Goal: Task Accomplishment & Management: Complete application form

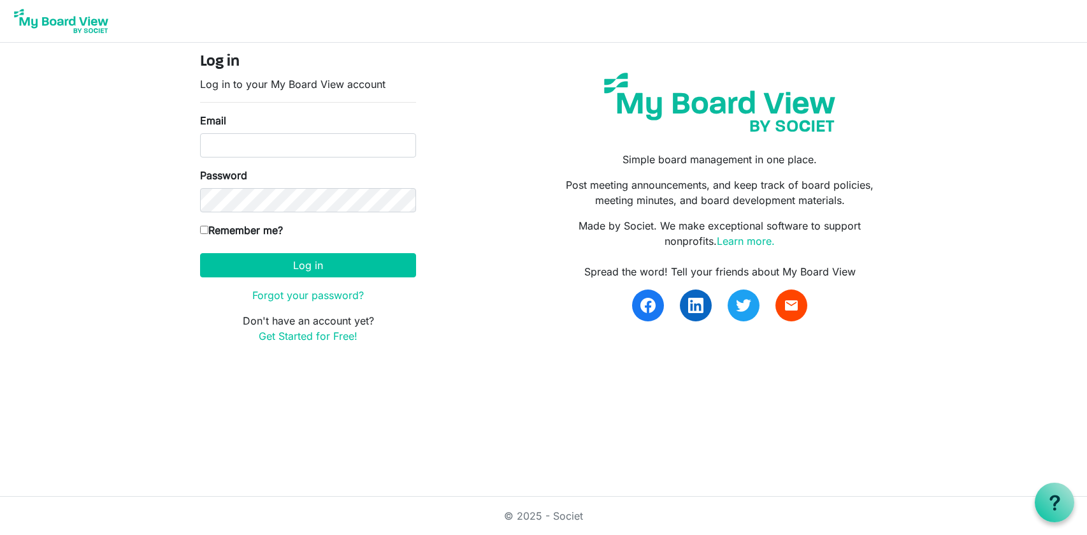
click at [57, 22] on img at bounding box center [61, 21] width 102 height 32
click at [291, 337] on link "Get Started for Free!" at bounding box center [308, 335] width 99 height 13
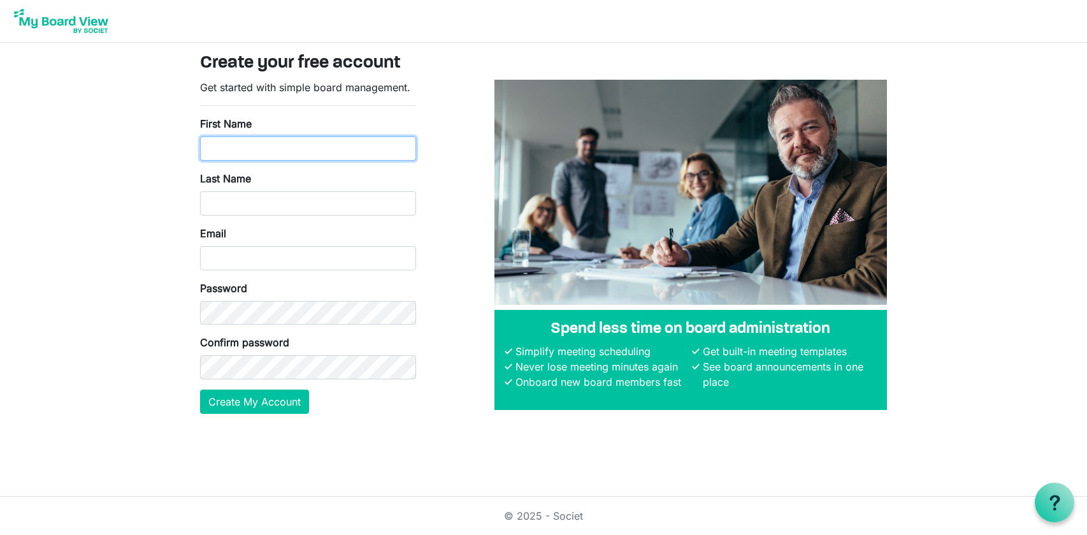
click at [261, 150] on input "First Name" at bounding box center [308, 148] width 216 height 24
type input "Ian"
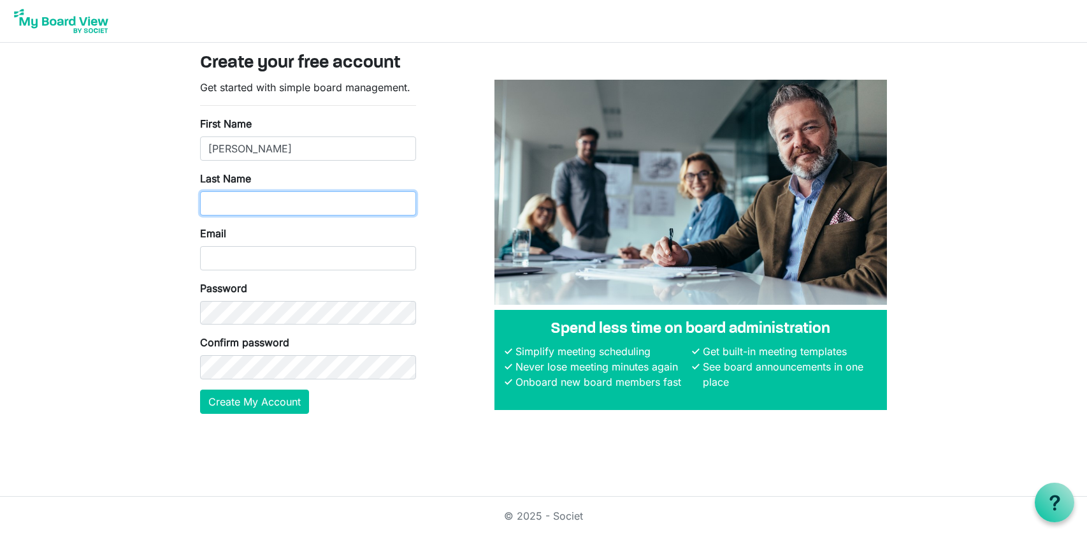
type input "McCreary"
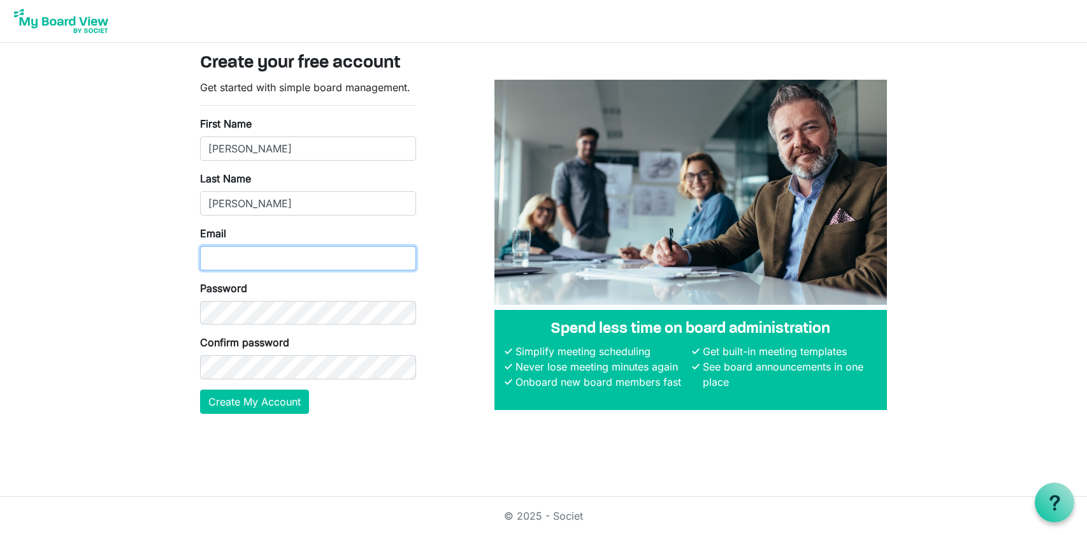
click at [245, 262] on input "Email" at bounding box center [308, 258] width 216 height 24
click at [271, 264] on input "Email" at bounding box center [308, 258] width 216 height 24
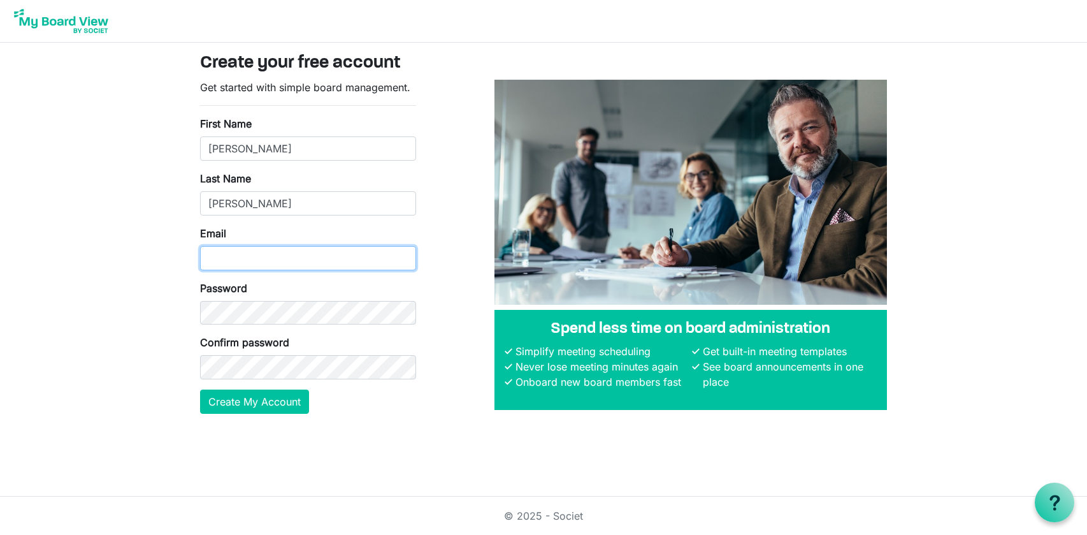
click at [271, 264] on input "Email" at bounding box center [308, 258] width 216 height 24
click at [259, 263] on input "w" at bounding box center [308, 258] width 216 height 24
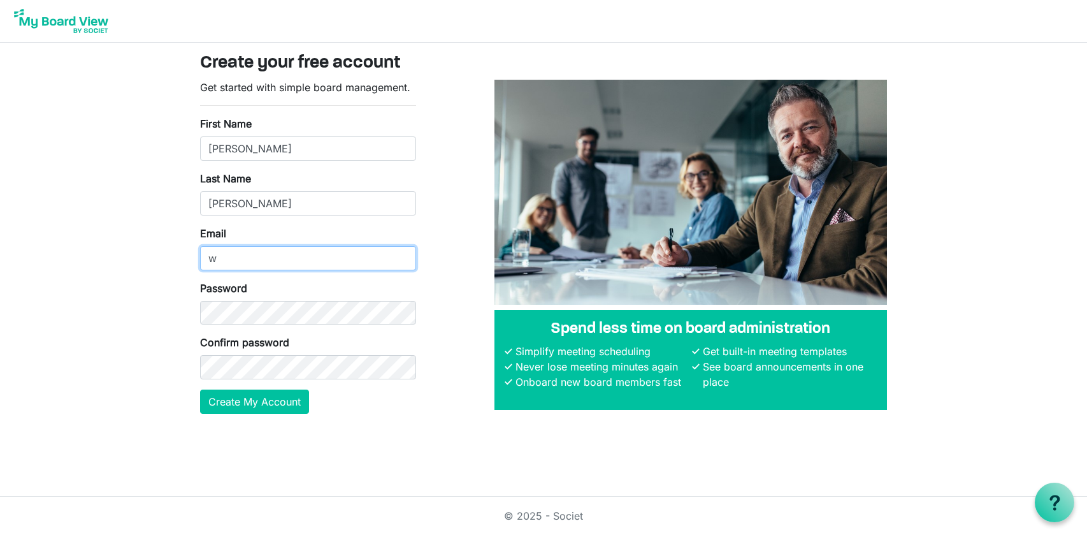
click at [259, 263] on input "w" at bounding box center [308, 258] width 216 height 24
type input "wytucoordinator@gmail.com"
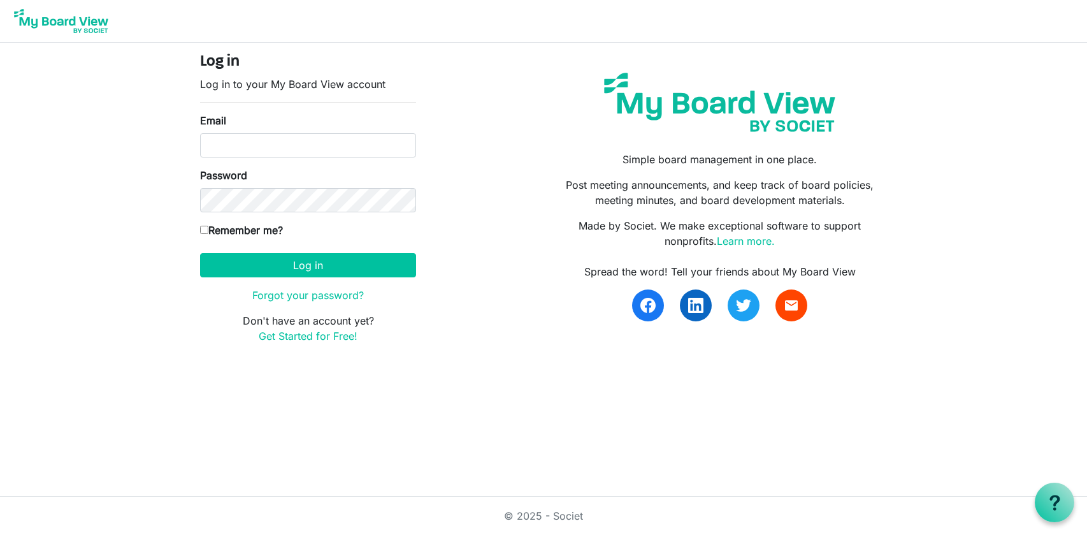
click at [61, 29] on img at bounding box center [61, 21] width 102 height 32
click at [305, 338] on link "Get Started for Free!" at bounding box center [308, 335] width 99 height 13
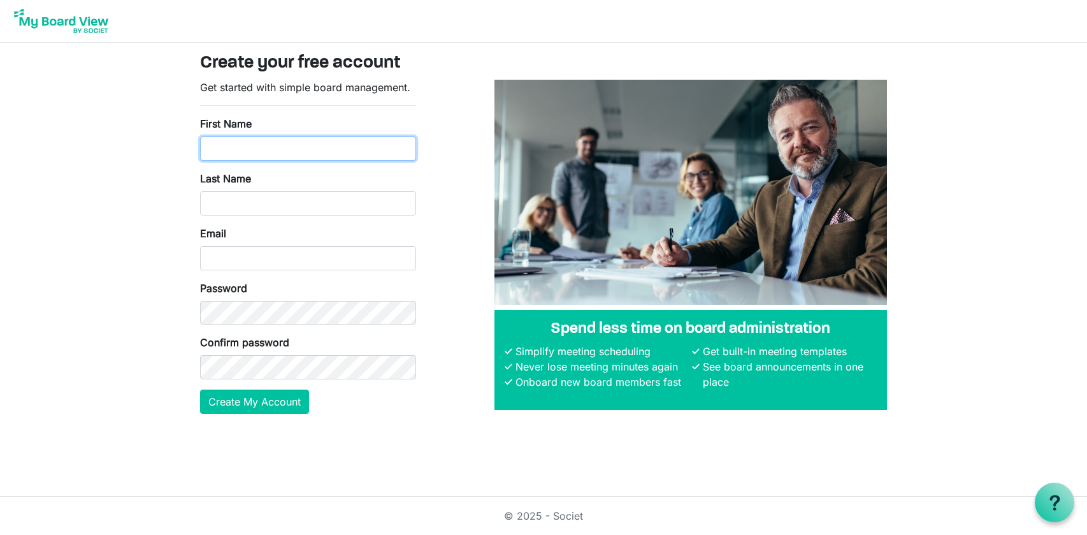
click at [238, 153] on input "First Name" at bounding box center [308, 148] width 216 height 24
type input "Ian"
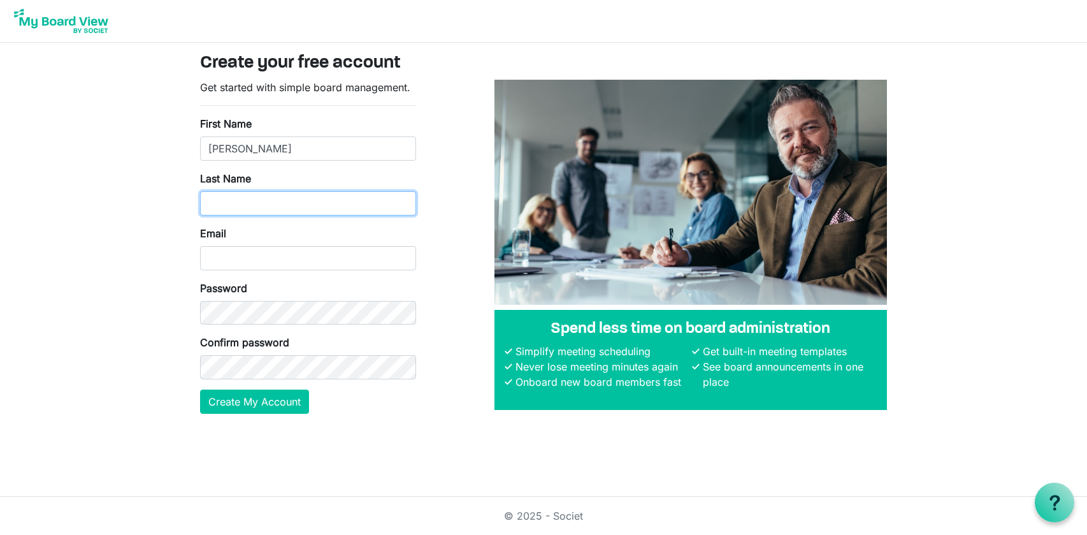
type input "McCreary"
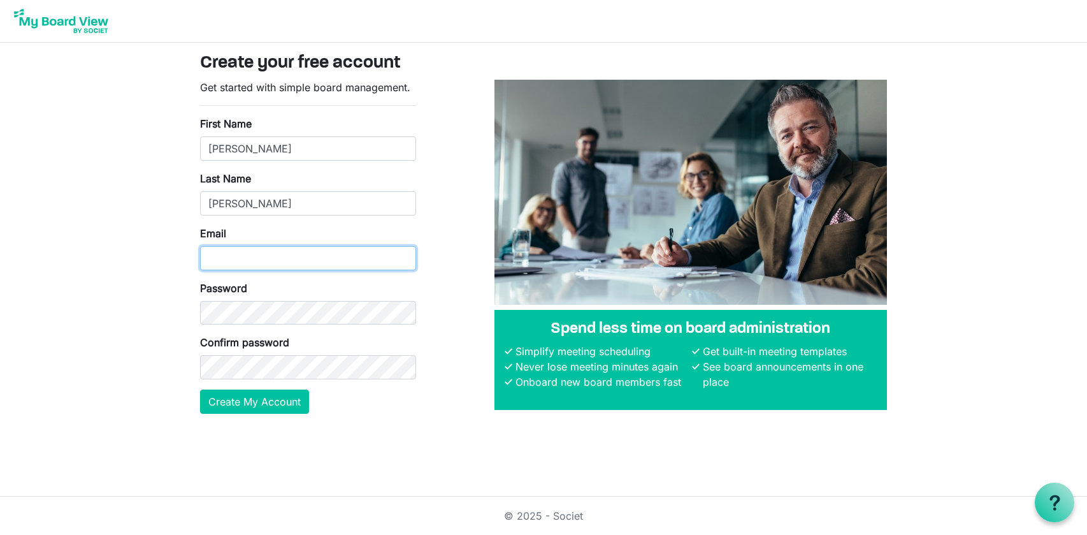
click at [274, 255] on input "Email" at bounding box center [308, 258] width 216 height 24
type input "wytucoordinator@gmail.com"
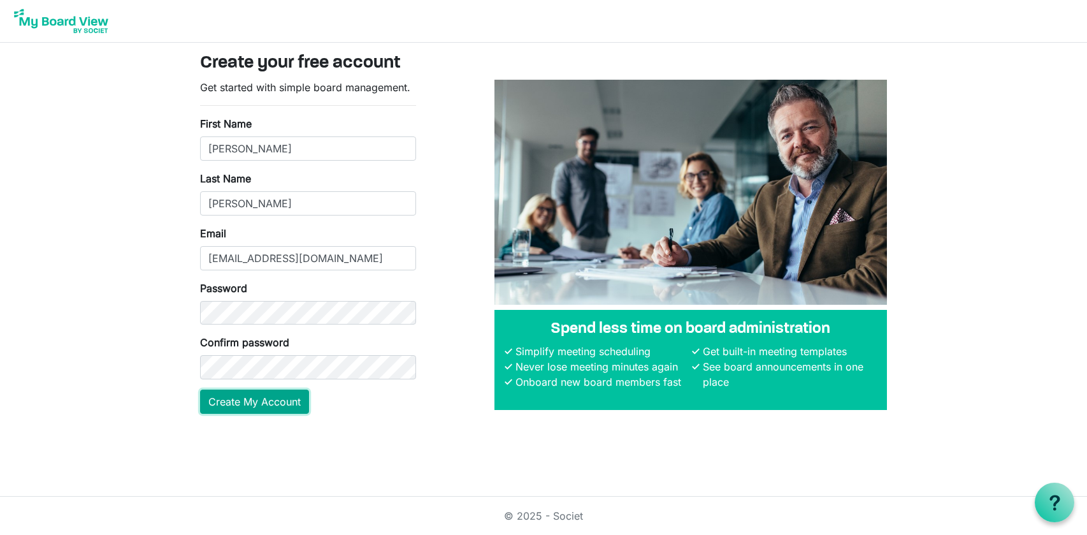
click at [266, 411] on button "Create My Account" at bounding box center [254, 401] width 109 height 24
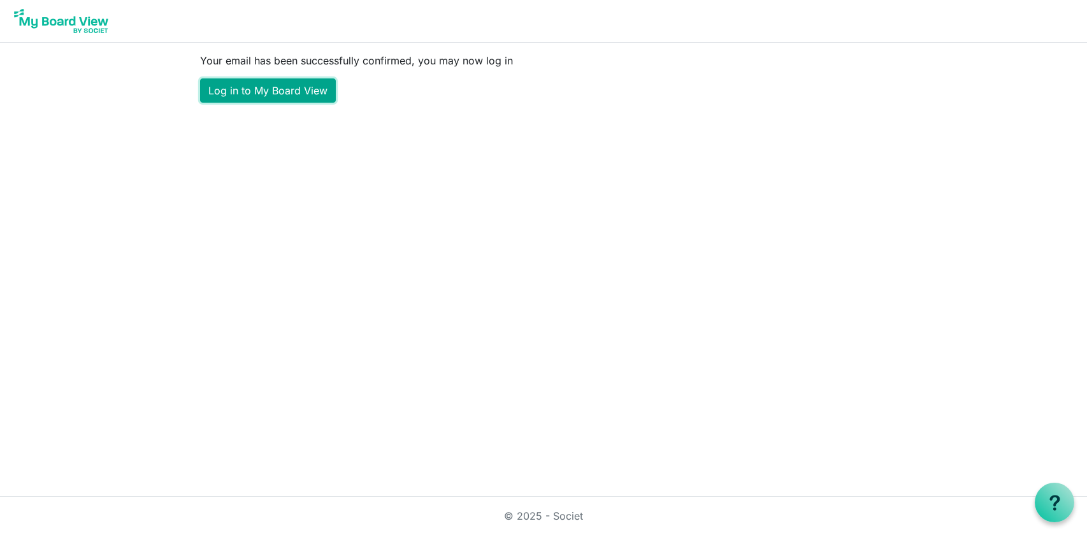
click at [287, 97] on link "Log in to My Board View" at bounding box center [268, 90] width 136 height 24
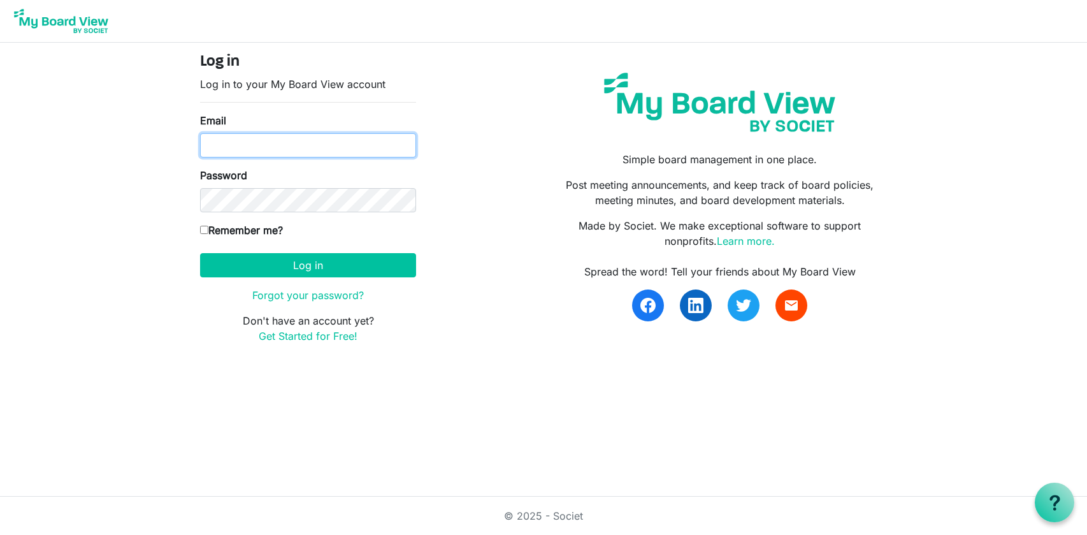
type input "[EMAIL_ADDRESS][DOMAIN_NAME]"
click at [234, 231] on label "Remember me?" at bounding box center [241, 229] width 83 height 15
click at [208, 231] on input "Remember me?" at bounding box center [204, 230] width 8 height 8
checkbox input "true"
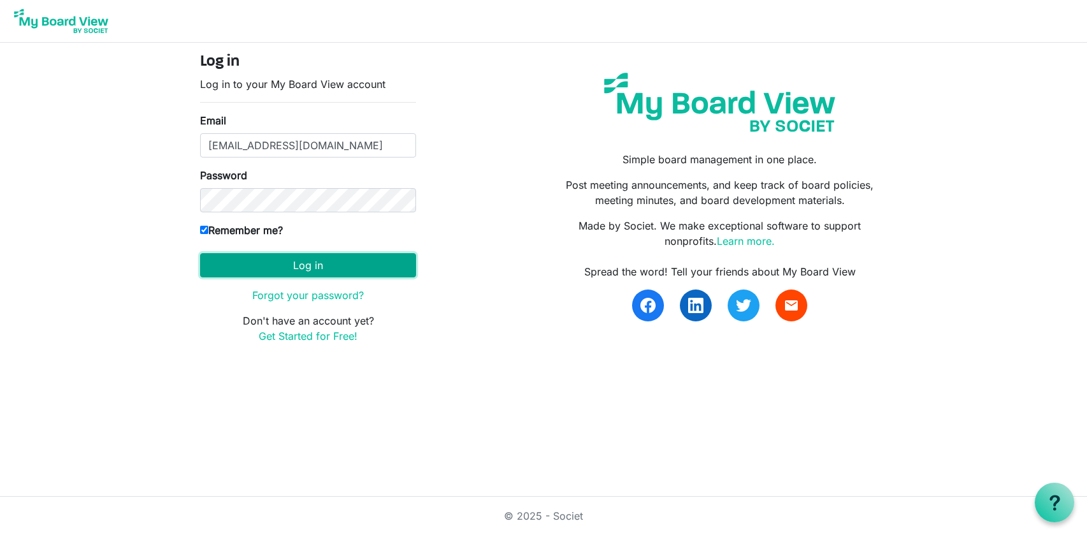
click at [252, 259] on button "Log in" at bounding box center [308, 265] width 216 height 24
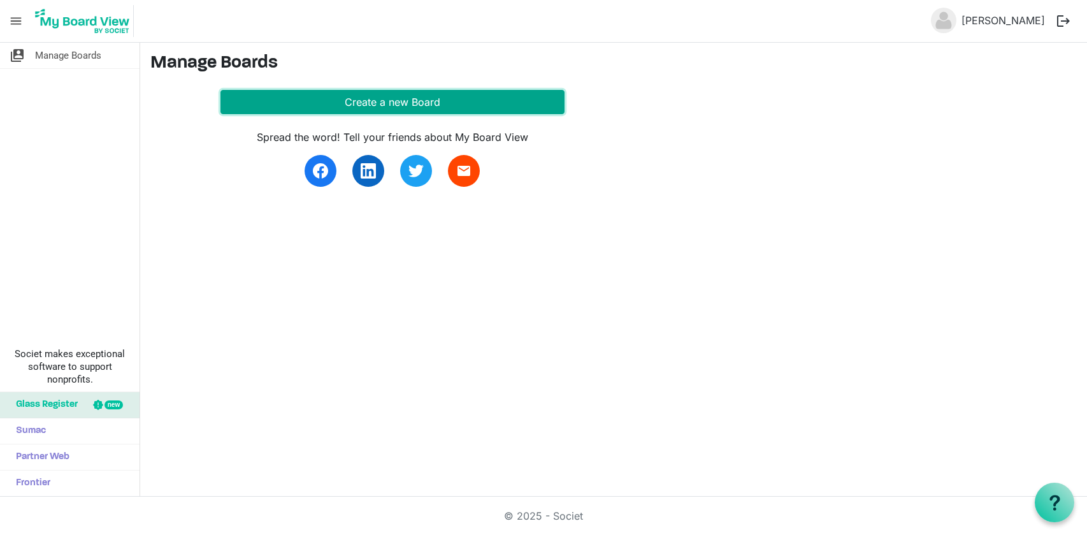
click at [351, 90] on button "Create a new Board" at bounding box center [392, 102] width 344 height 24
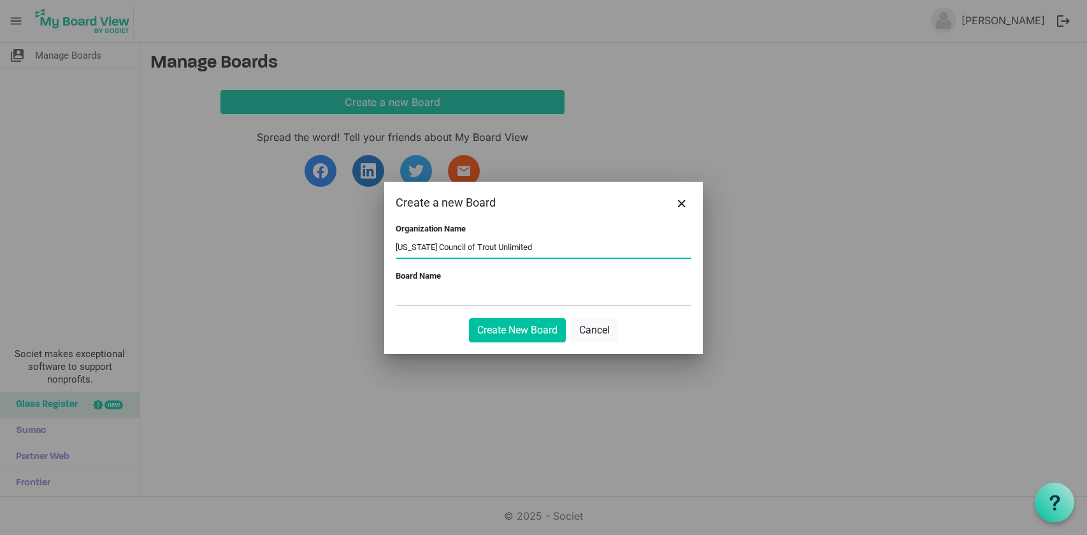
type input "Wyoming Council of Trout Unlimited"
click at [491, 294] on input "Board Name" at bounding box center [544, 295] width 296 height 19
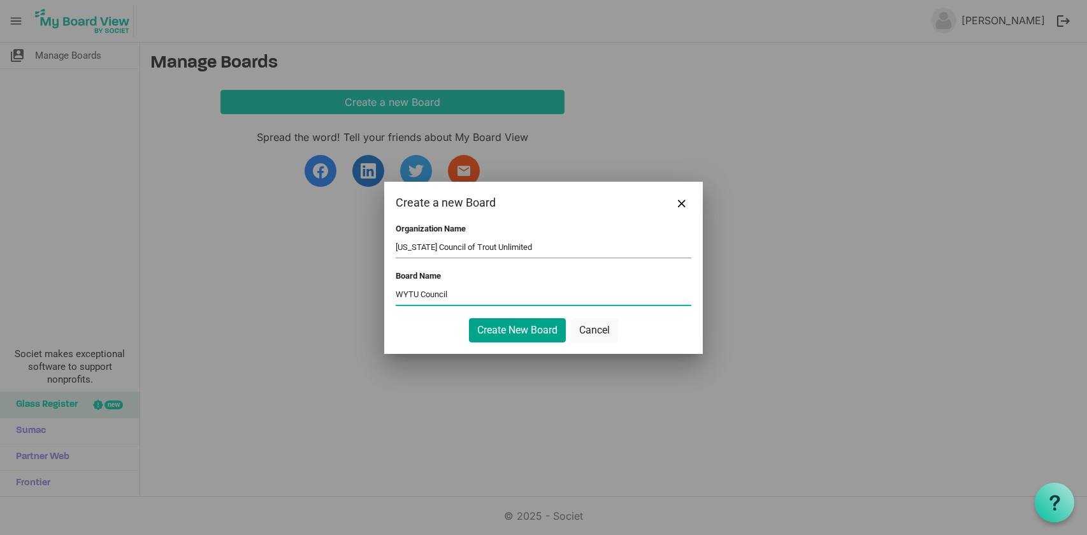
type input "WYTU Council"
click at [523, 326] on button "Create New Board" at bounding box center [517, 330] width 97 height 24
click at [528, 341] on button "Create New Board" at bounding box center [517, 330] width 97 height 24
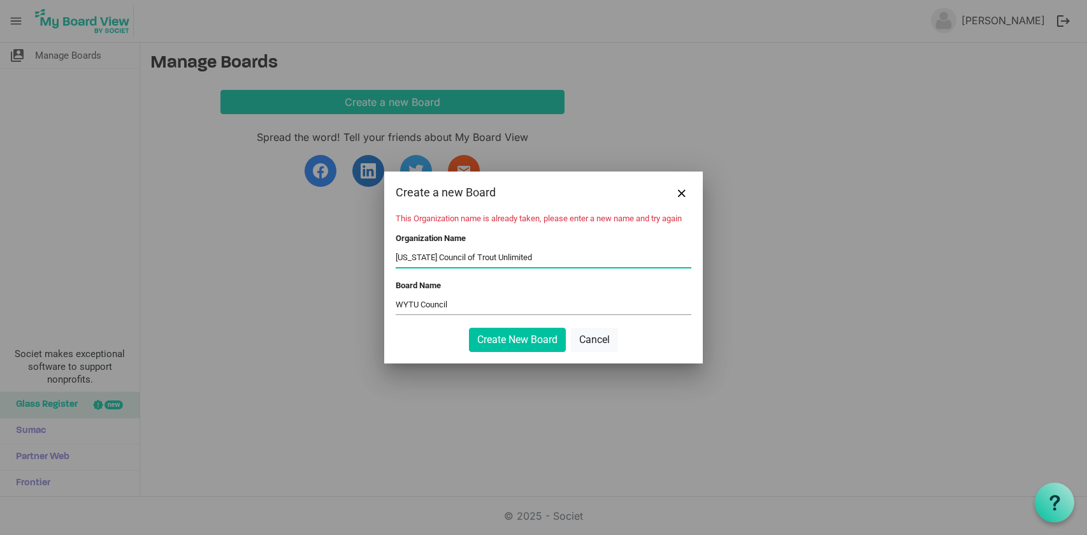
drag, startPoint x: 553, startPoint y: 255, endPoint x: 385, endPoint y: 261, distance: 167.7
click at [385, 261] on div "This Organization name is already taken, please enter a new name and try again …" at bounding box center [543, 288] width 319 height 150
type input "WYTU Council"
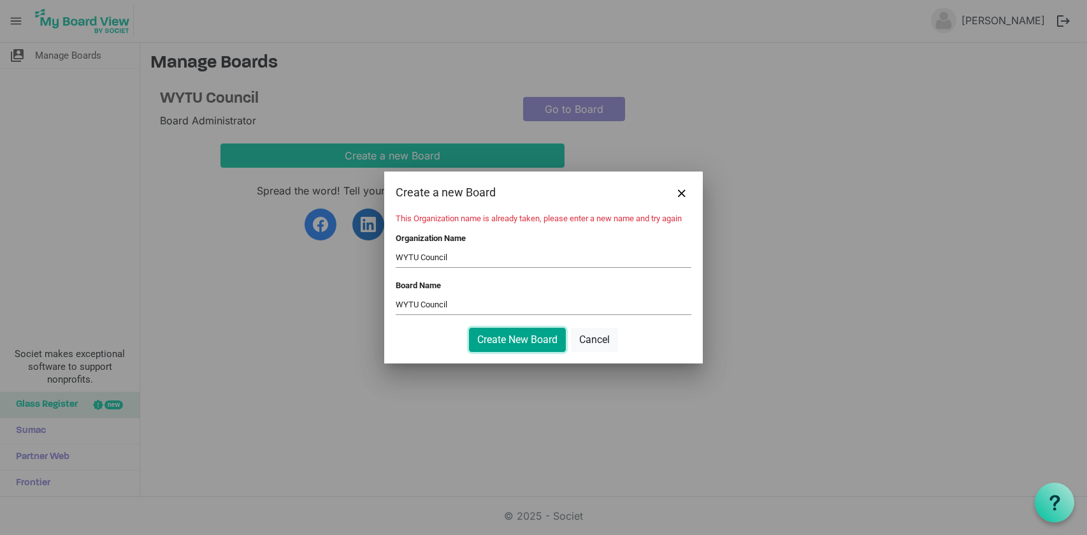
click at [518, 345] on button "Create New Board" at bounding box center [517, 340] width 97 height 24
click at [526, 347] on button "Create New Board" at bounding box center [517, 340] width 97 height 24
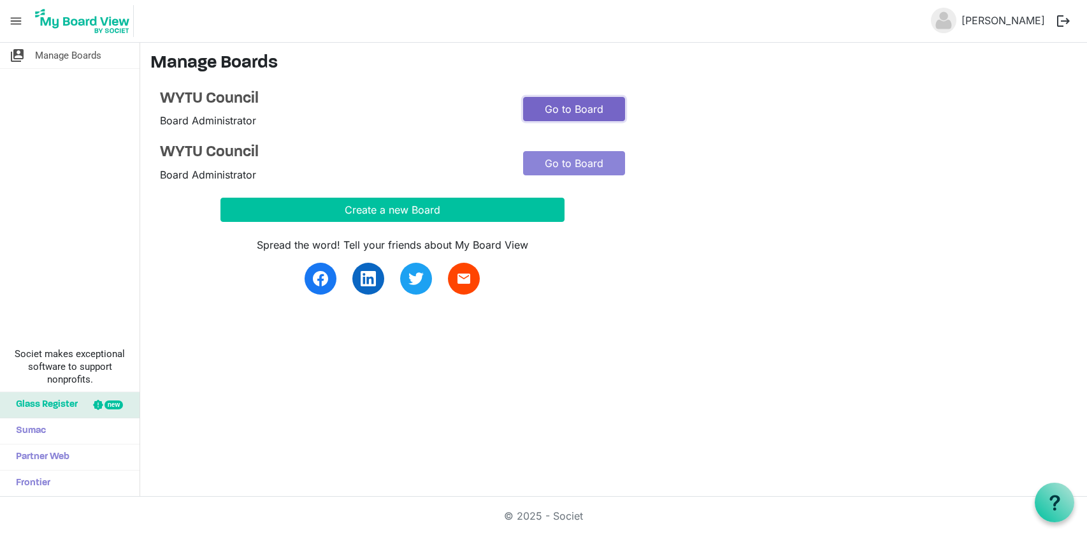
click at [582, 113] on link "Go to Board" at bounding box center [574, 109] width 102 height 24
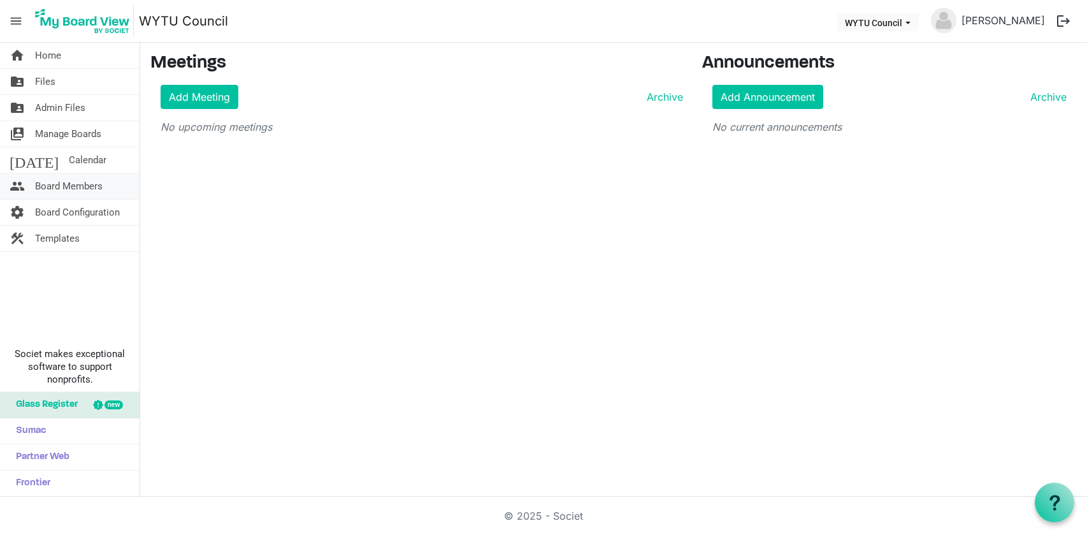
click at [83, 187] on span "Board Members" at bounding box center [69, 185] width 68 height 25
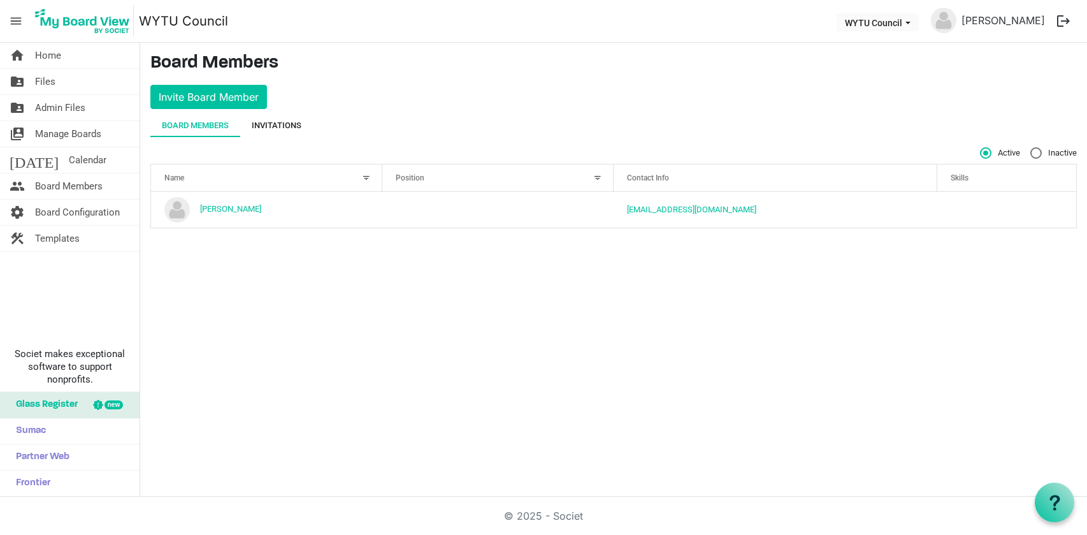
click at [287, 123] on div "Invitations" at bounding box center [277, 125] width 50 height 13
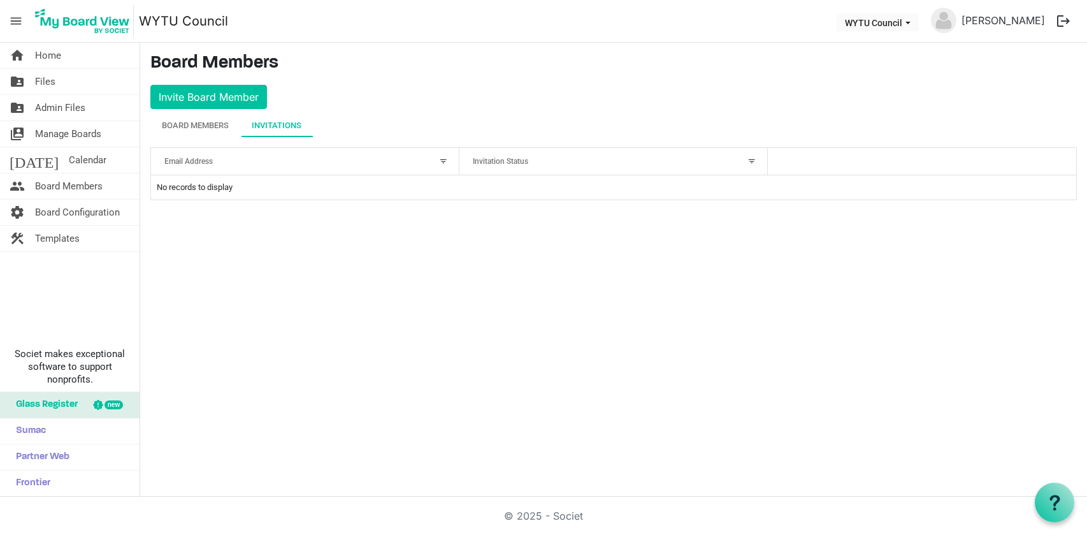
click at [291, 163] on div "Email Address" at bounding box center [298, 161] width 277 height 18
click at [275, 185] on td "No records to display" at bounding box center [613, 187] width 925 height 24
click at [252, 186] on td "No records to display" at bounding box center [613, 187] width 925 height 24
click at [570, 161] on div "Invitation Status" at bounding box center [606, 161] width 277 height 18
click at [200, 187] on td "No records to display" at bounding box center [613, 187] width 925 height 24
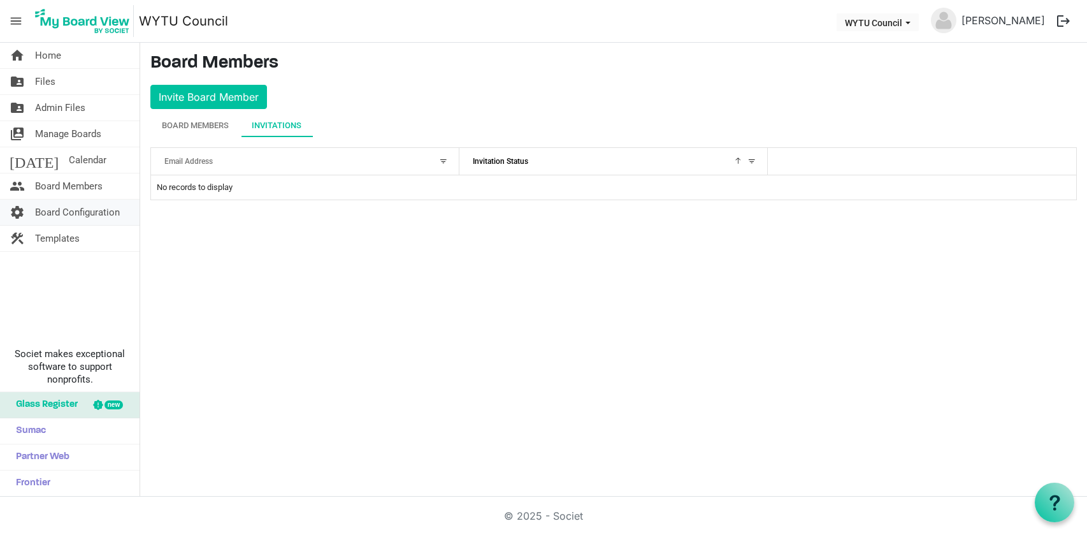
click at [78, 207] on span "Board Configuration" at bounding box center [77, 211] width 85 height 25
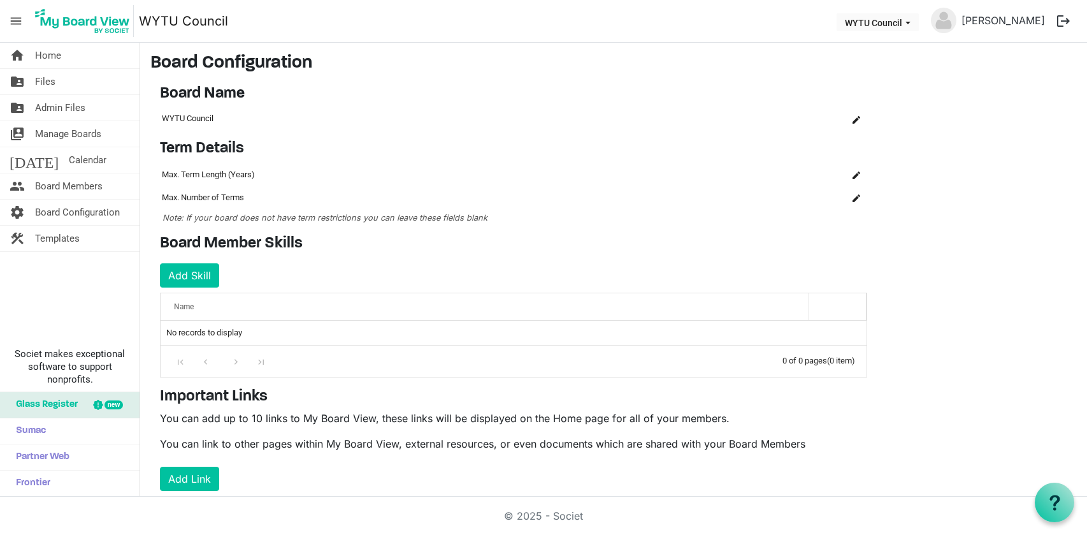
scroll to position [82, 0]
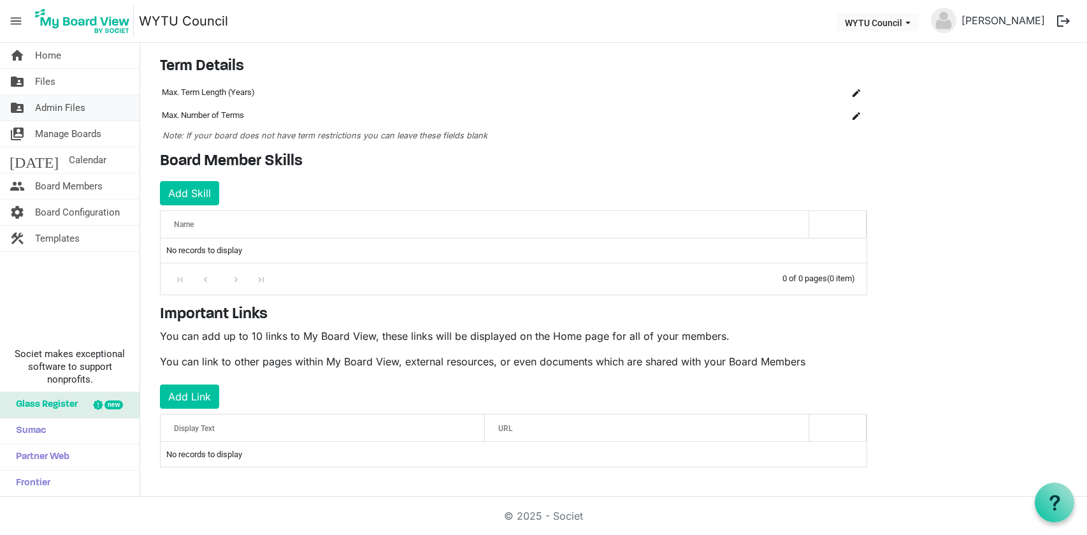
click at [64, 112] on span "Admin Files" at bounding box center [60, 107] width 50 height 25
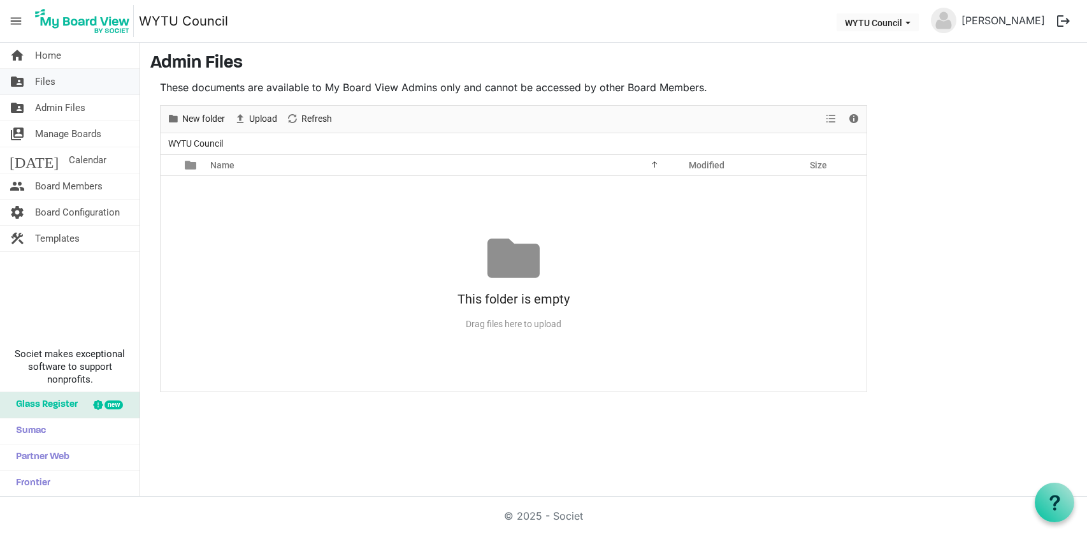
click at [53, 89] on span "Files" at bounding box center [45, 81] width 20 height 25
